Goal: Find specific page/section: Find specific page/section

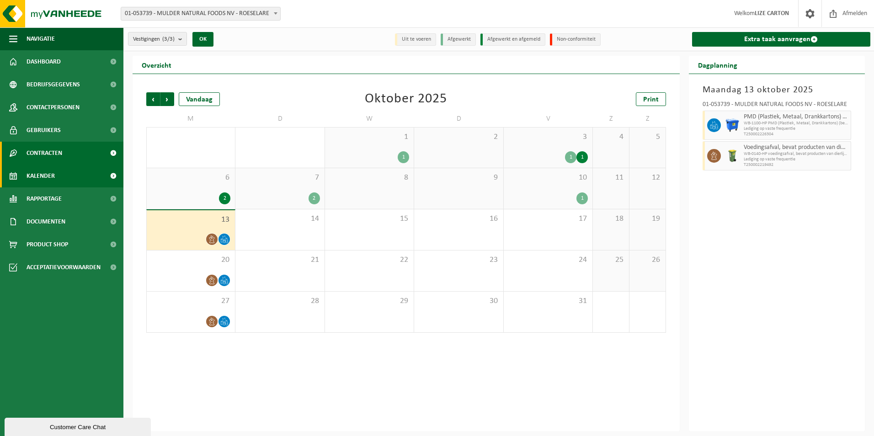
click at [69, 156] on link "Contracten" at bounding box center [61, 153] width 123 height 23
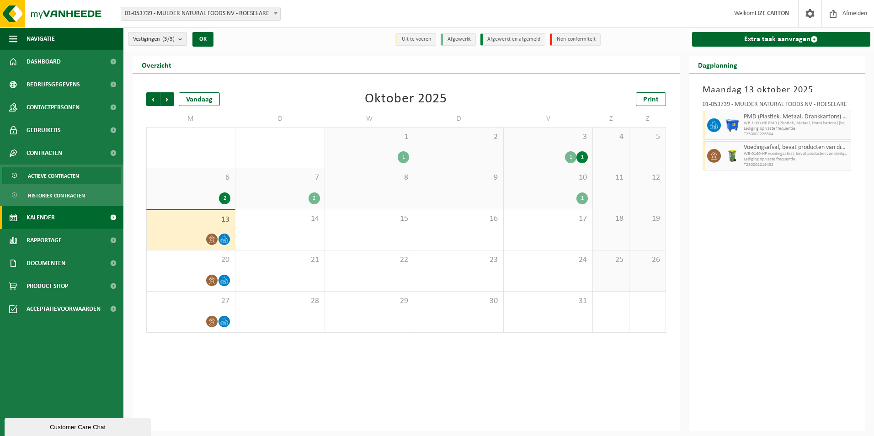
click at [59, 176] on span "Actieve contracten" at bounding box center [53, 175] width 51 height 17
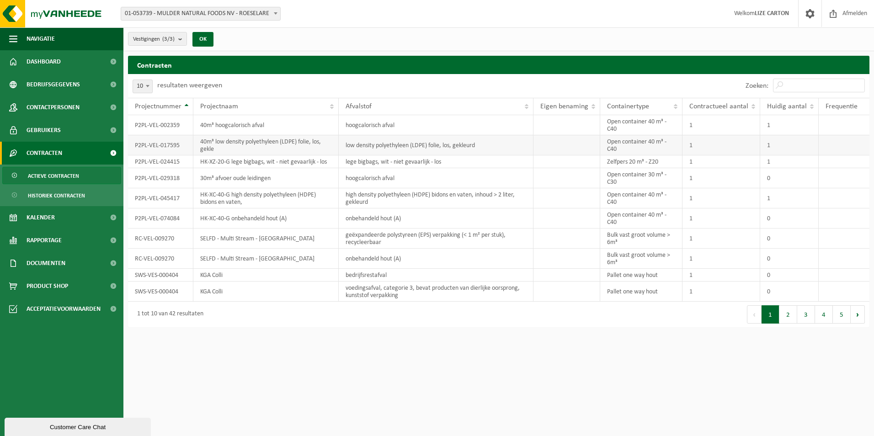
drag, startPoint x: 56, startPoint y: 174, endPoint x: 354, endPoint y: 145, distance: 298.9
click at [56, 174] on span "Actieve contracten" at bounding box center [53, 175] width 51 height 17
click at [523, 129] on td "hoogcalorisch afval" at bounding box center [436, 125] width 195 height 20
click at [172, 126] on td "P2PL-VEL-002359" at bounding box center [160, 125] width 65 height 20
click at [802, 127] on td "1" at bounding box center [789, 125] width 58 height 20
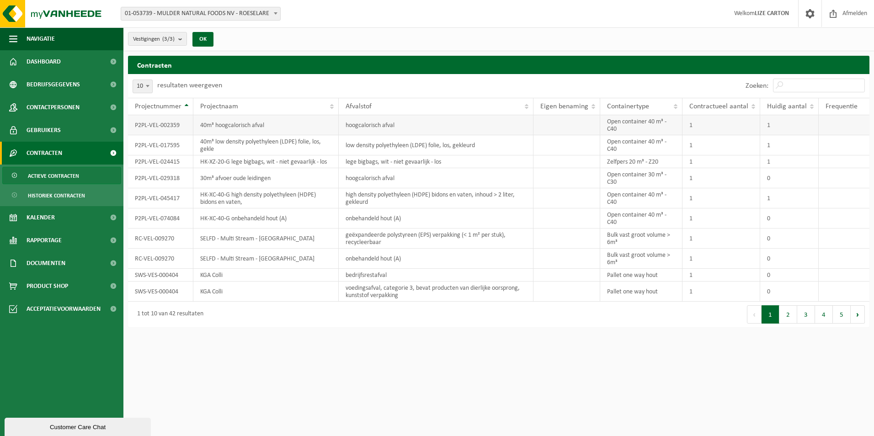
click at [738, 133] on td "1" at bounding box center [721, 125] width 78 height 20
click at [226, 122] on td "40m³ hoogcalorisch afval" at bounding box center [265, 125] width 145 height 20
click at [114, 131] on span at bounding box center [113, 130] width 21 height 23
